Goal: Information Seeking & Learning: Learn about a topic

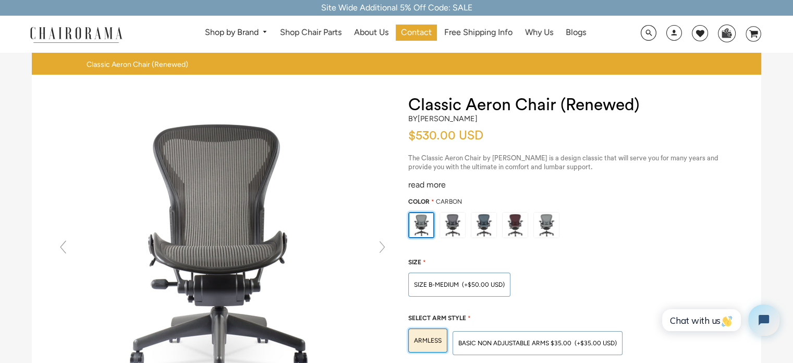
scroll to position [52, 0]
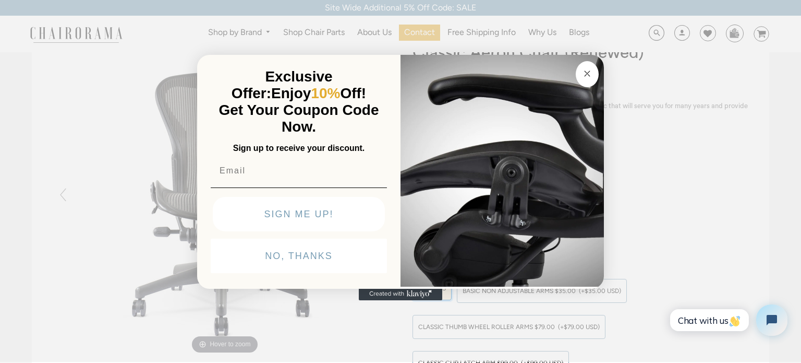
click at [666, 171] on div "Close dialog Exclusive Offer: Enjoy 10% Off! Get Your Coupon Code Now. Sign up …" at bounding box center [400, 180] width 801 height 363
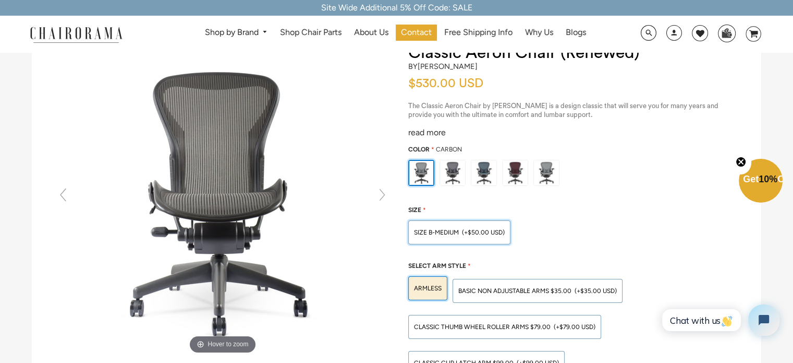
click at [490, 233] on span "(+$50.00 USD)" at bounding box center [483, 232] width 43 height 6
click at [0, 0] on input "SIZE B-MEDIUM (+$50.00 USD)" at bounding box center [0, 0] width 0 height 0
click at [486, 231] on span "(+$50.00 USD)" at bounding box center [483, 232] width 43 height 6
click at [0, 0] on input "SIZE B-MEDIUM (+$50.00 USD)" at bounding box center [0, 0] width 0 height 0
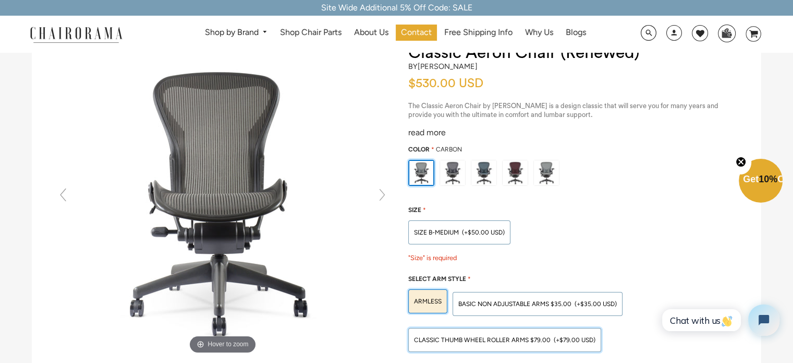
click at [522, 336] on span "Classic Thumb Wheel Roller Arms $79.00" at bounding box center [482, 339] width 137 height 7
click at [0, 0] on input "Classic Thumb Wheel Roller Arms $79.00 (+$79.00 USD)" at bounding box center [0, 0] width 0 height 0
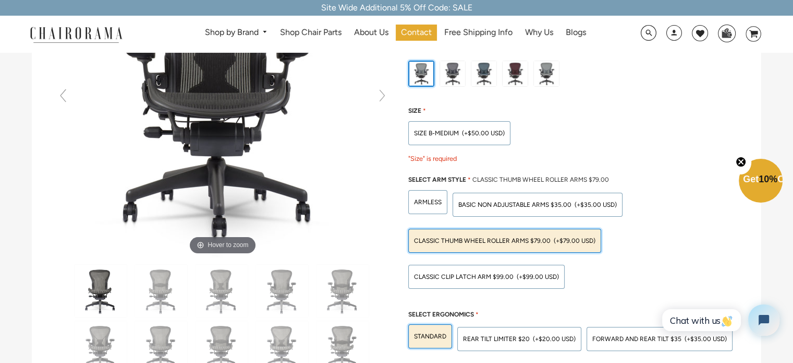
scroll to position [156, 0]
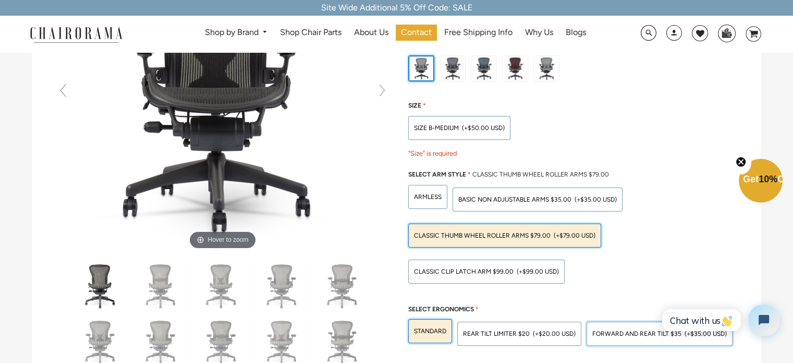
click at [611, 335] on span "Forward And Rear Tilt $35" at bounding box center [637, 333] width 89 height 7
click at [0, 0] on input "Forward And Rear Tilt $35 (+$35.00 USD)" at bounding box center [0, 0] width 0 height 0
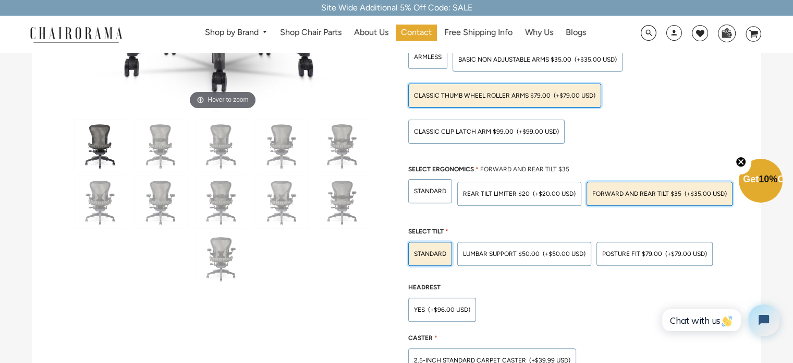
scroll to position [313, 0]
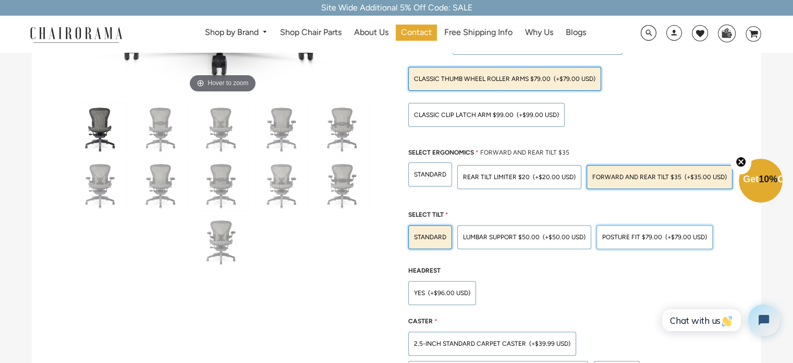
click at [641, 239] on div "POSTURE FIT $79.00 (+$79.00 USD)" at bounding box center [655, 237] width 116 height 24
click at [0, 0] on input "POSTURE FIT $79.00 (+$79.00 USD)" at bounding box center [0, 0] width 0 height 0
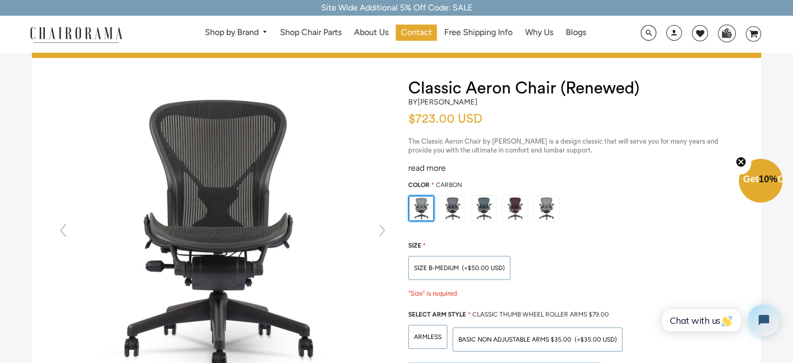
scroll to position [0, 0]
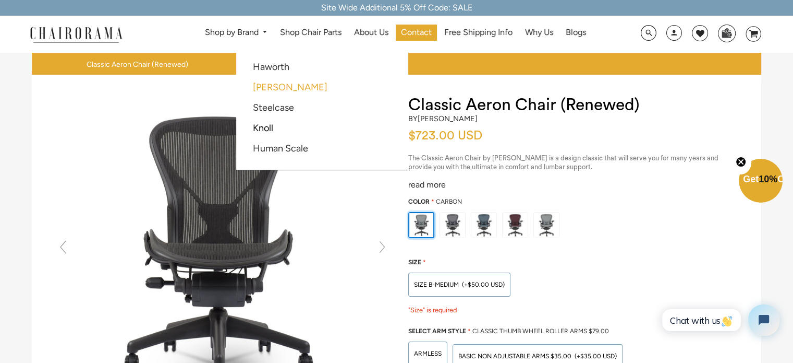
click at [288, 85] on link "[PERSON_NAME]" at bounding box center [290, 86] width 75 height 11
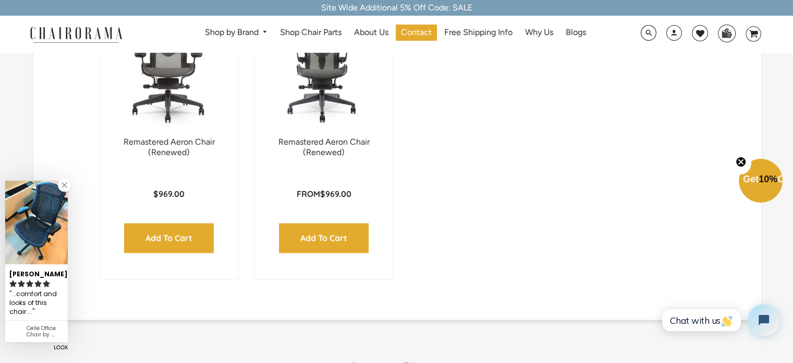
scroll to position [1565, 0]
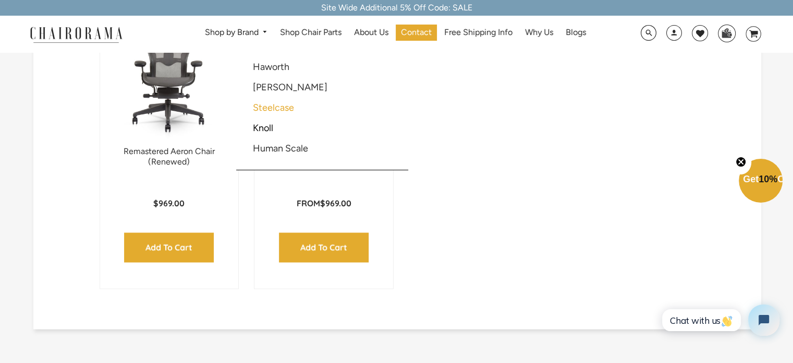
click at [271, 108] on link "Steelcase" at bounding box center [273, 107] width 41 height 11
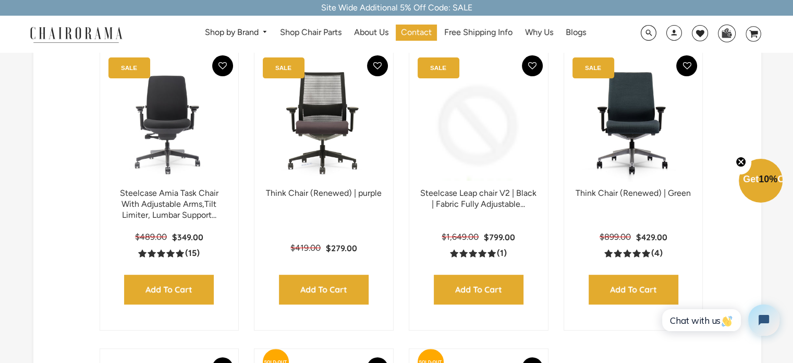
scroll to position [209, 0]
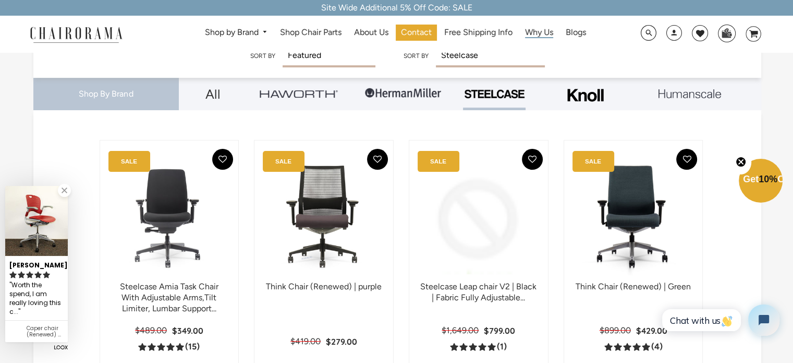
click at [533, 32] on span "Why Us" at bounding box center [539, 32] width 28 height 11
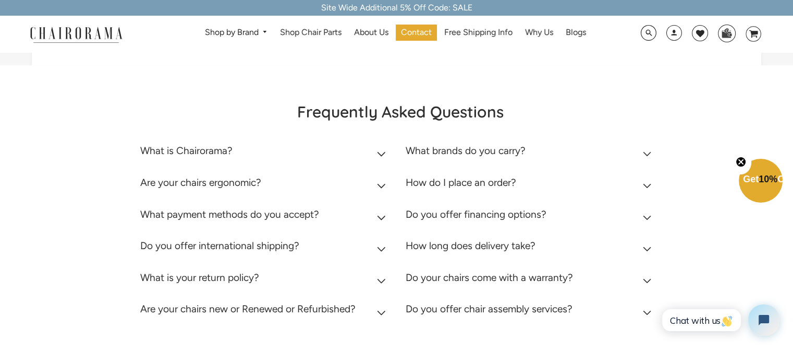
scroll to position [678, 0]
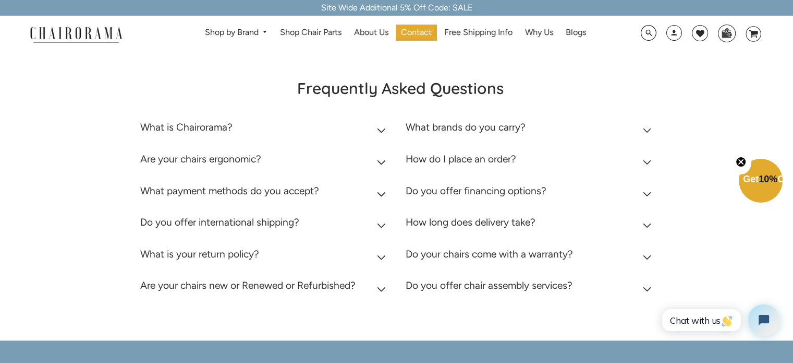
click at [469, 256] on h2 "Do your chairs come with a warranty?" at bounding box center [489, 254] width 167 height 12
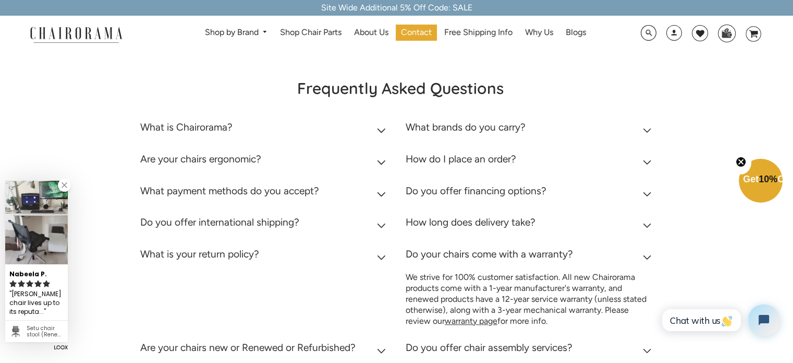
click at [469, 256] on h2 "Do your chairs come with a warranty?" at bounding box center [489, 254] width 167 height 12
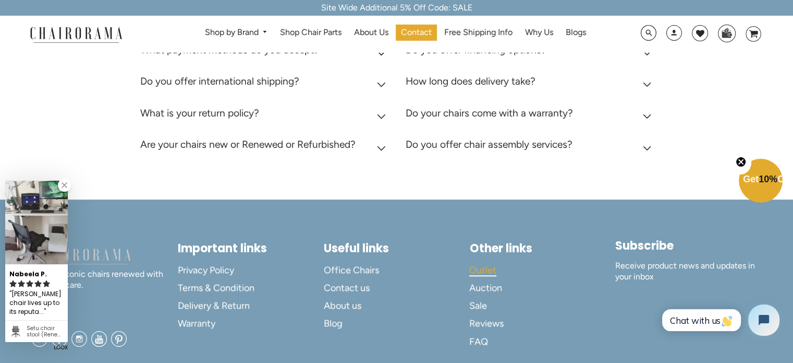
scroll to position [861, 0]
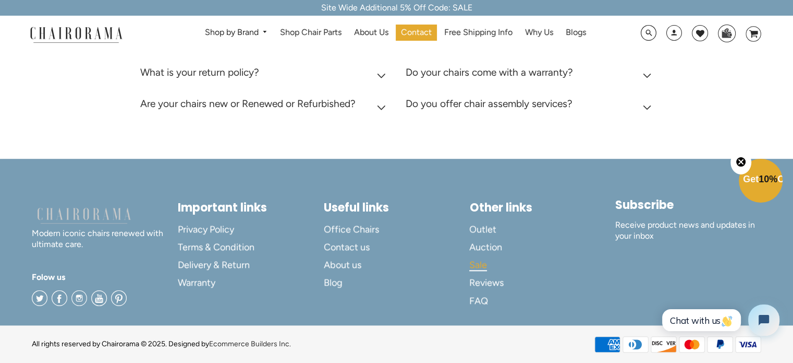
click at [471, 259] on span "Sale" at bounding box center [478, 265] width 18 height 12
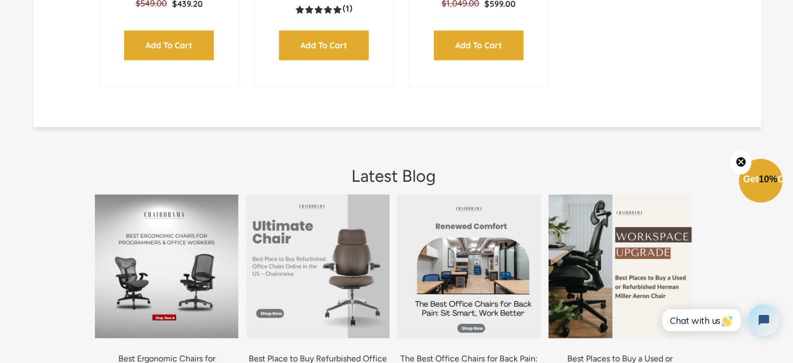
scroll to position [1774, 0]
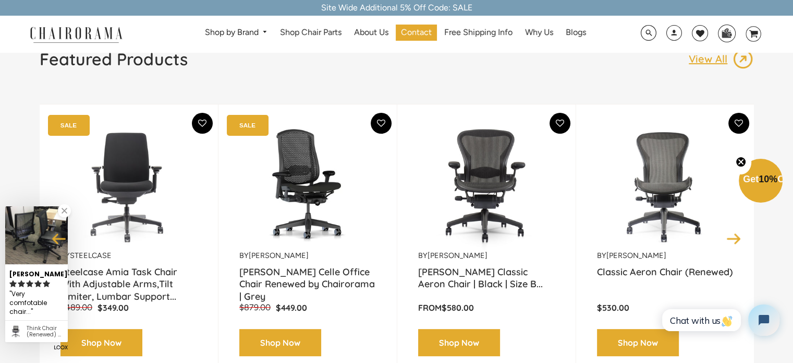
click at [732, 235] on button "Next" at bounding box center [734, 238] width 18 height 18
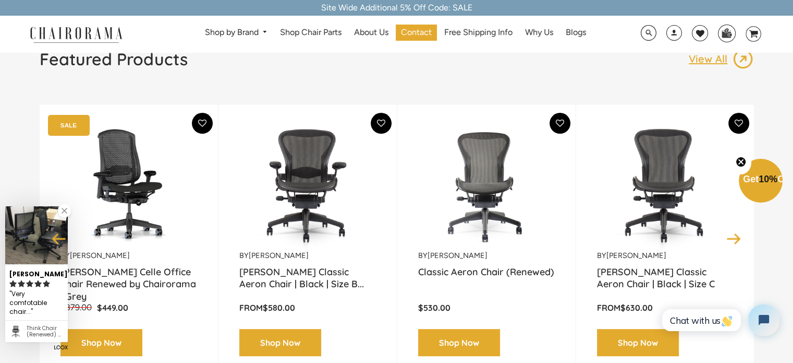
click at [731, 235] on button "Next" at bounding box center [734, 238] width 18 height 18
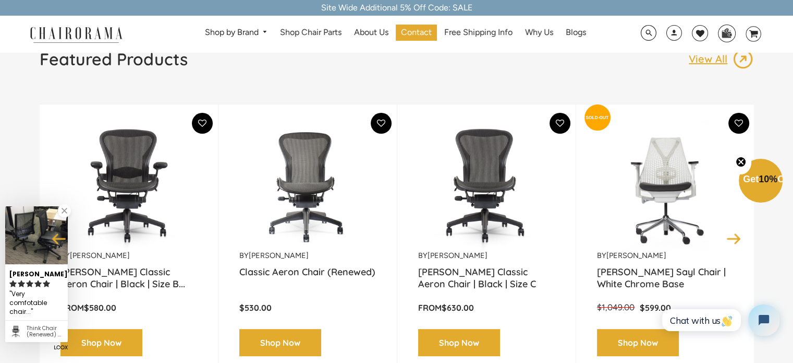
click at [731, 235] on button "Next" at bounding box center [734, 238] width 18 height 18
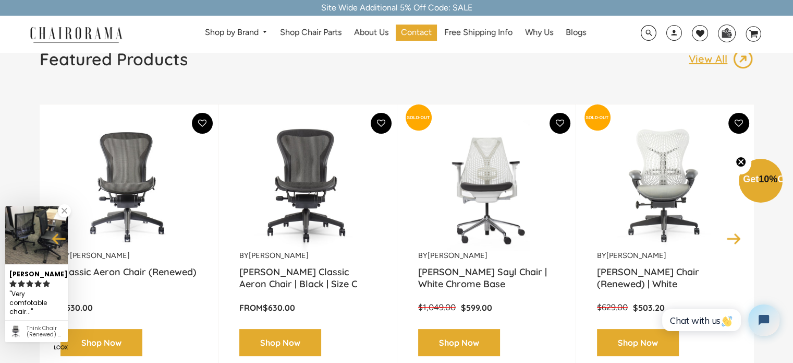
click at [731, 235] on button "Next" at bounding box center [734, 238] width 18 height 18
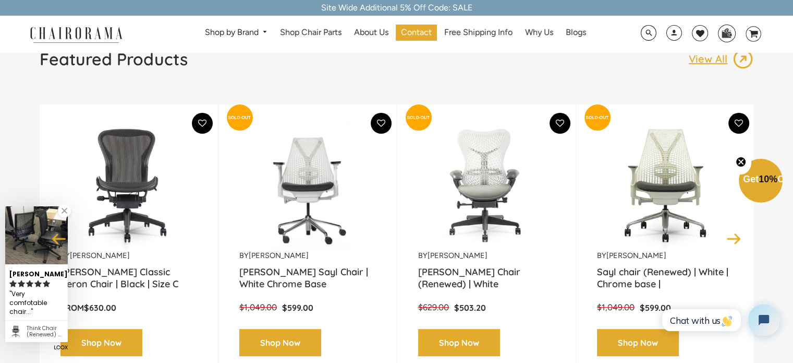
click at [730, 235] on button "Next" at bounding box center [734, 238] width 18 height 18
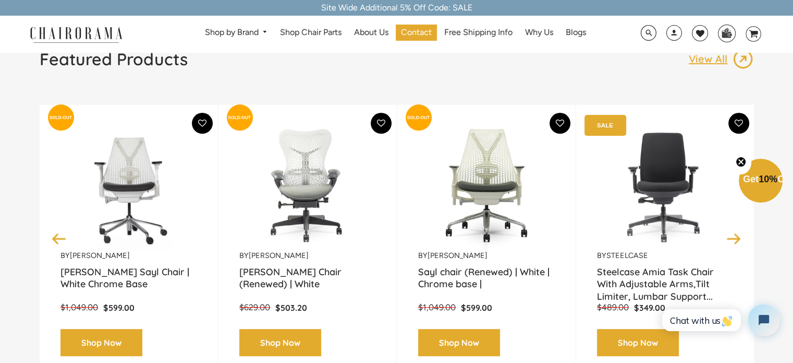
click at [730, 235] on button "Next" at bounding box center [734, 238] width 18 height 18
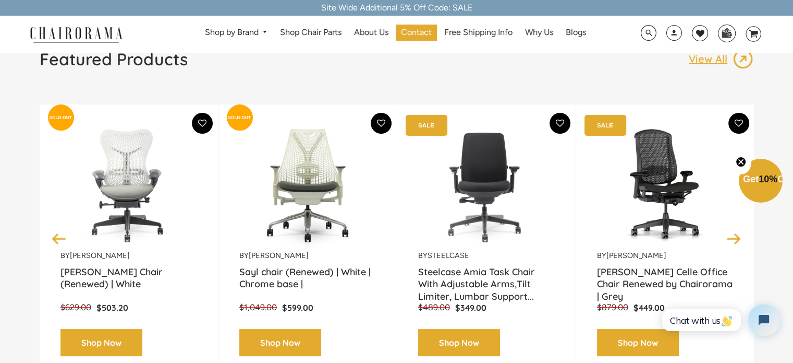
click at [730, 235] on button "Next" at bounding box center [734, 238] width 18 height 18
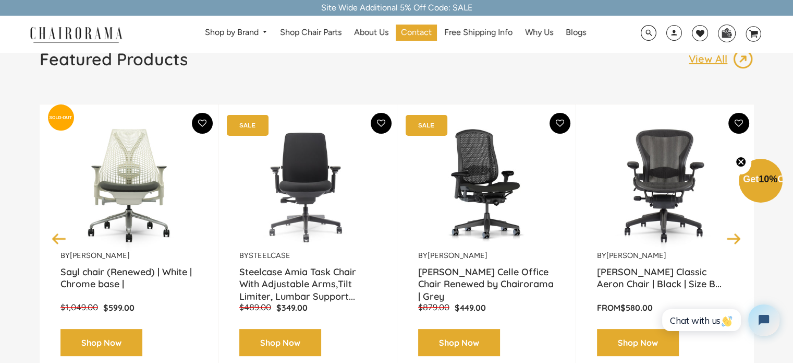
click at [730, 235] on button "Next" at bounding box center [734, 238] width 18 height 18
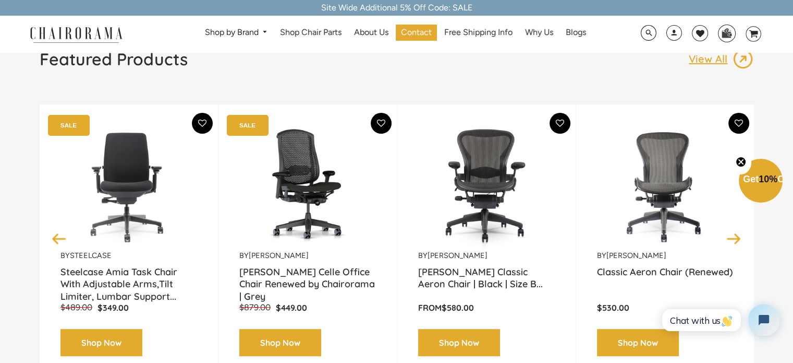
click at [730, 235] on button "Next" at bounding box center [734, 238] width 18 height 18
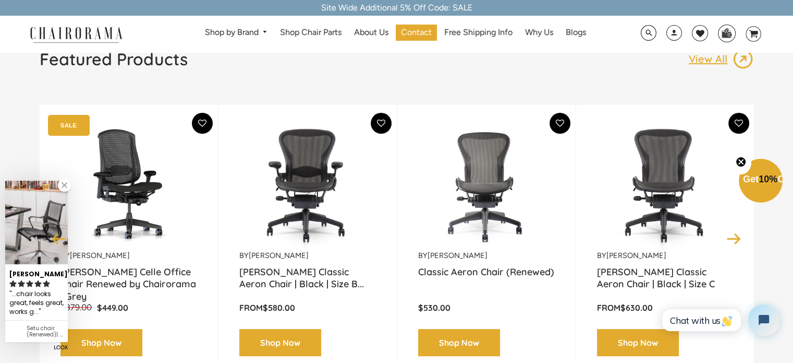
click at [338, 264] on div "by Herman Miller Herman Miller Classic Aeron Chair | Black | Size B... From $58…" at bounding box center [307, 238] width 137 height 236
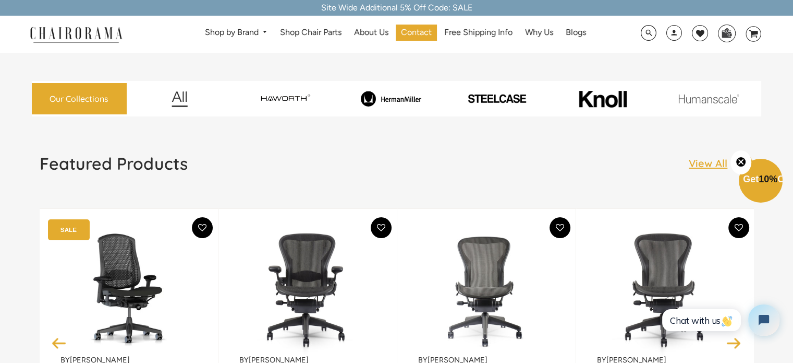
click at [292, 298] on img at bounding box center [307, 289] width 137 height 130
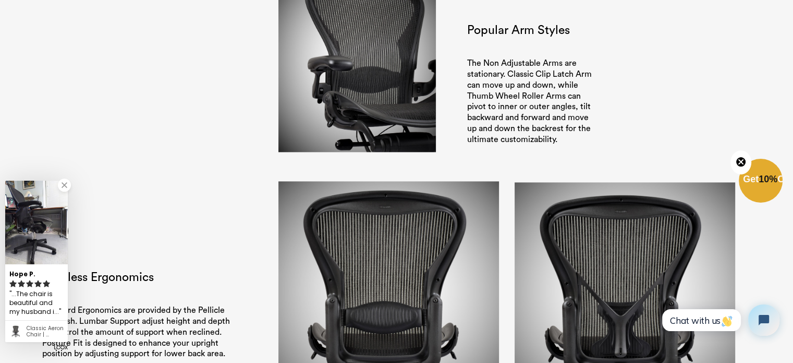
scroll to position [1252, 0]
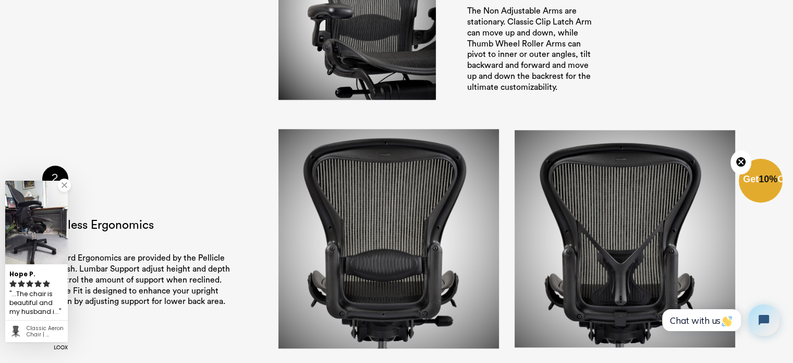
click at [63, 183] on link at bounding box center [64, 184] width 13 height 13
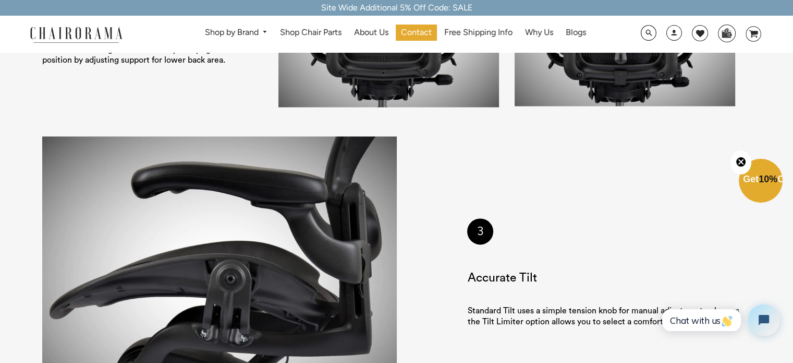
scroll to position [1461, 0]
